Goal: Information Seeking & Learning: Understand process/instructions

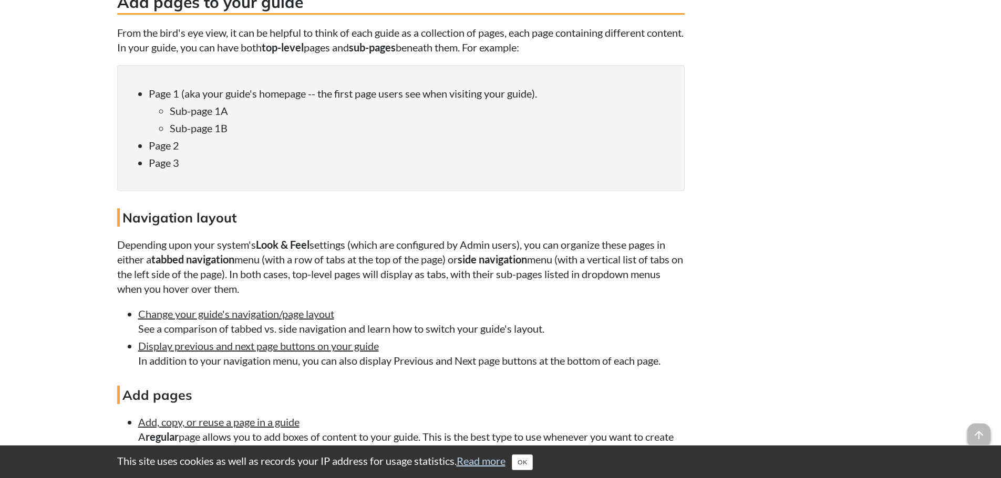
scroll to position [1155, 0]
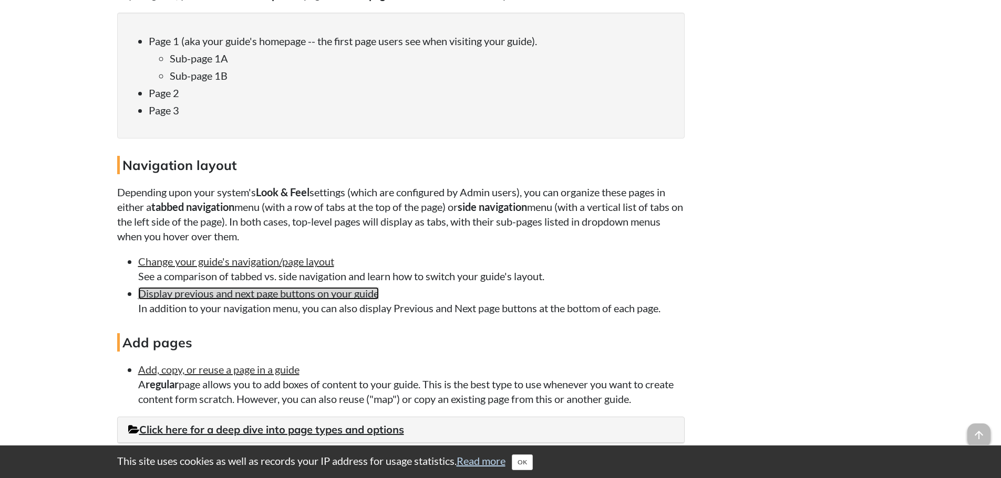
click at [372, 291] on link "Display previous and next page buttons on your guide" at bounding box center [258, 293] width 241 height 13
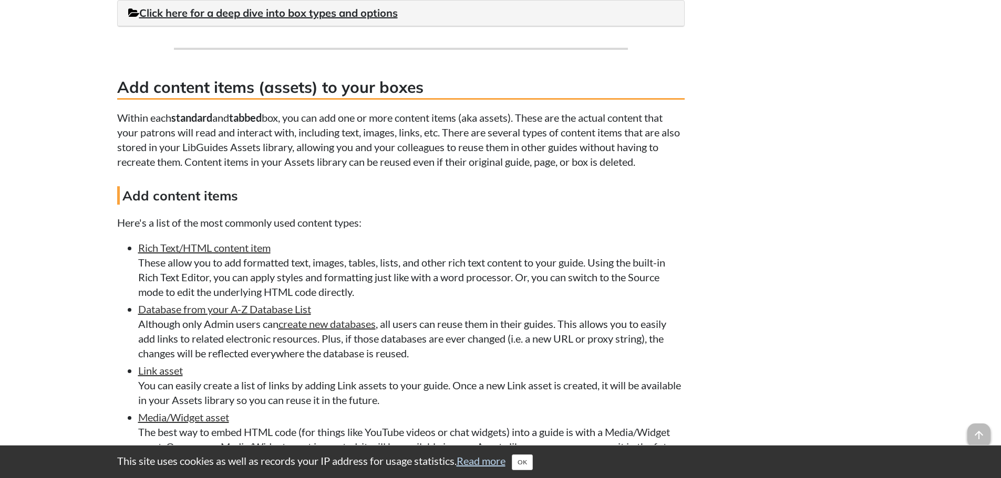
scroll to position [1837, 0]
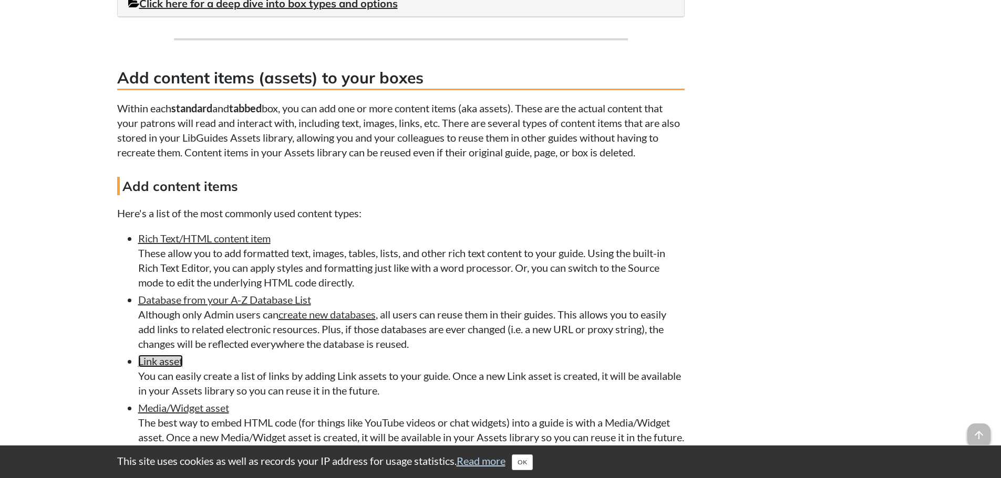
click at [171, 364] on link "Link asset" at bounding box center [160, 361] width 45 height 13
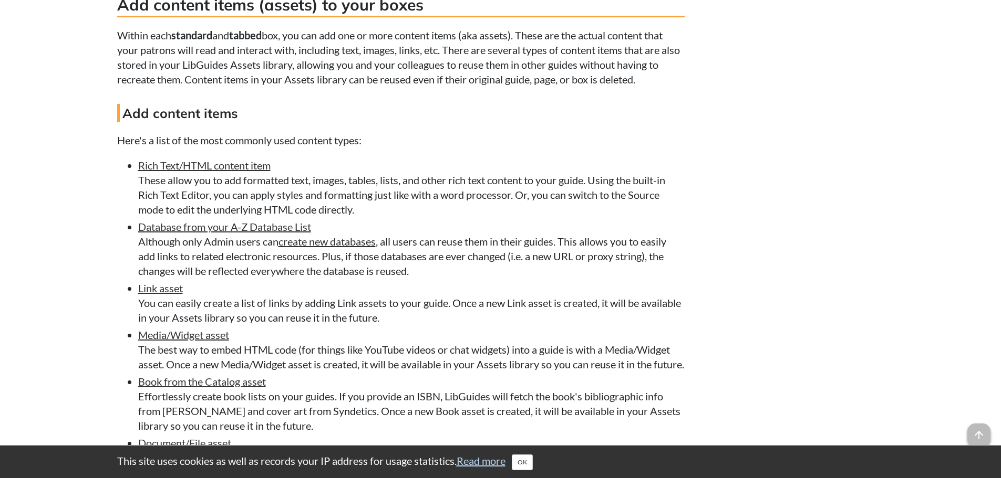
scroll to position [1957, 0]
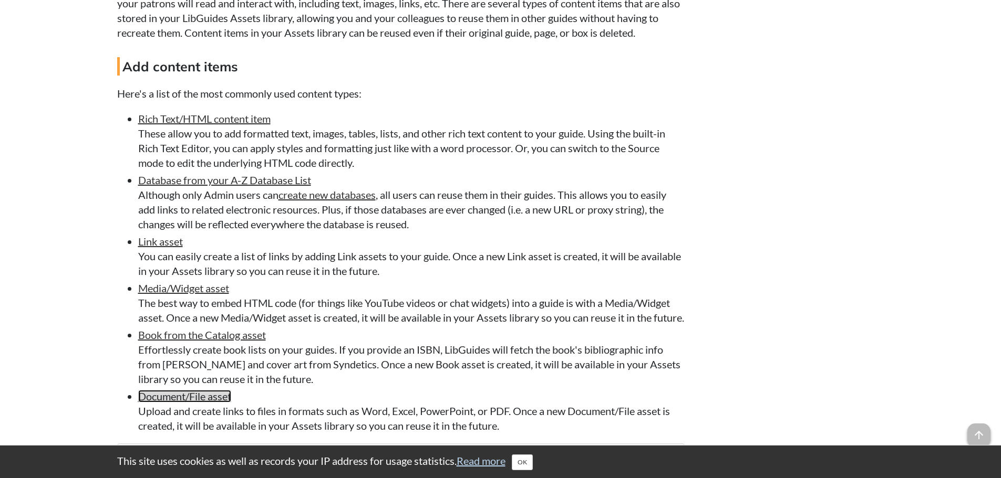
click at [195, 390] on link "Document/File asset" at bounding box center [184, 396] width 93 height 13
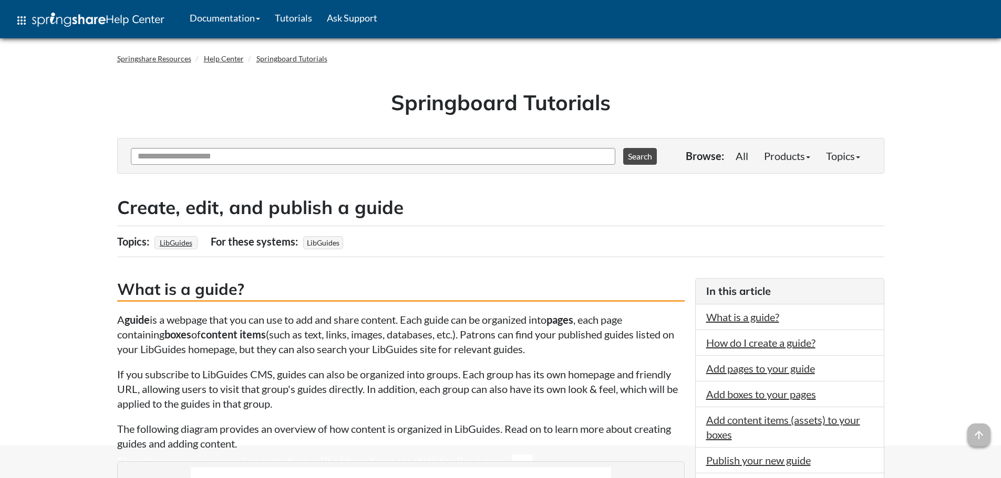
scroll to position [1957, 0]
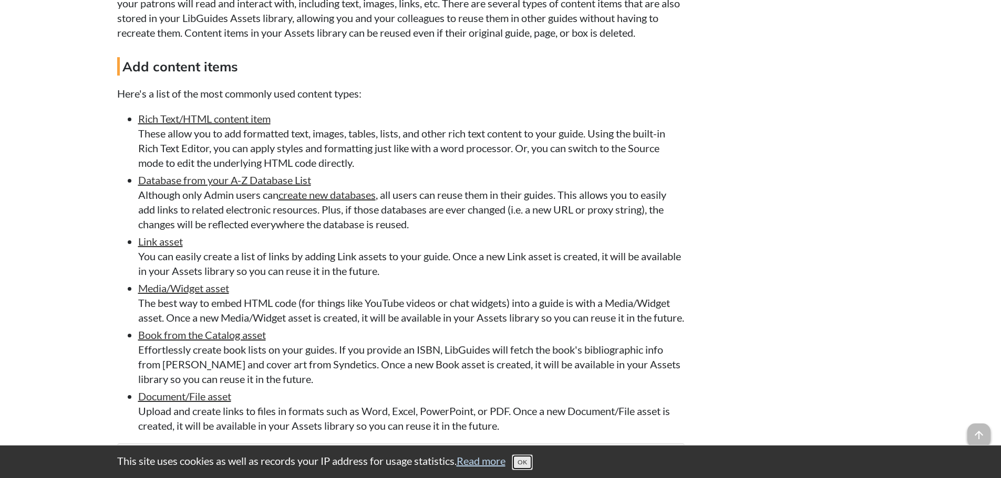
click at [527, 461] on button "OK" at bounding box center [522, 463] width 21 height 16
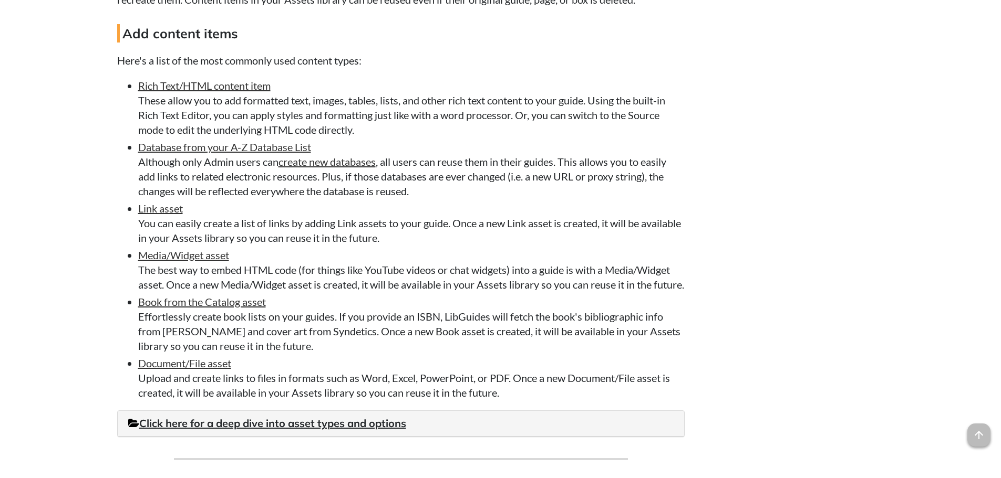
scroll to position [1972, 0]
